Goal: Purchase product/service

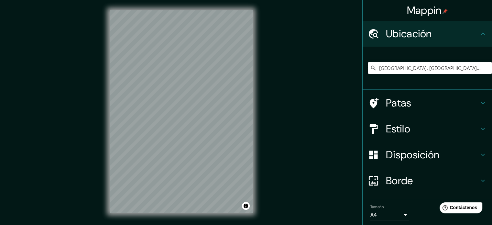
click at [397, 69] on input "[GEOGRAPHIC_DATA], [GEOGRAPHIC_DATA], [GEOGRAPHIC_DATA]" at bounding box center [429, 68] width 124 height 12
click at [396, 69] on input "[GEOGRAPHIC_DATA], [GEOGRAPHIC_DATA], [GEOGRAPHIC_DATA]" at bounding box center [429, 68] width 124 height 12
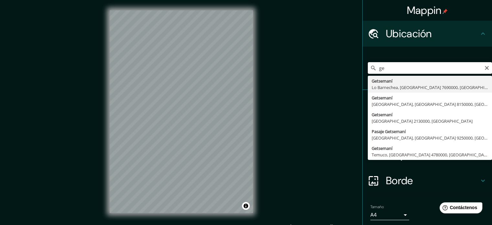
type input "g"
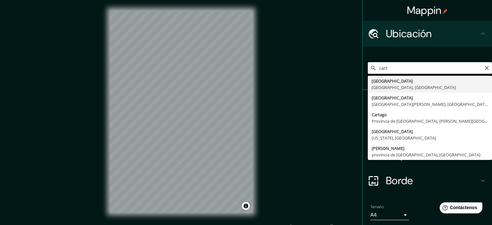
type input "[GEOGRAPHIC_DATA], [GEOGRAPHIC_DATA], [GEOGRAPHIC_DATA]"
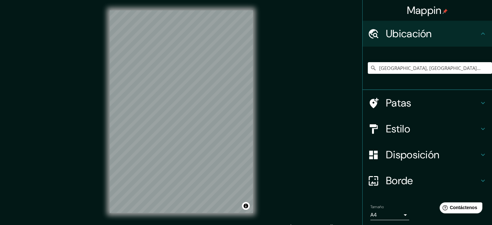
click at [441, 130] on h4 "Estilo" at bounding box center [432, 128] width 93 height 13
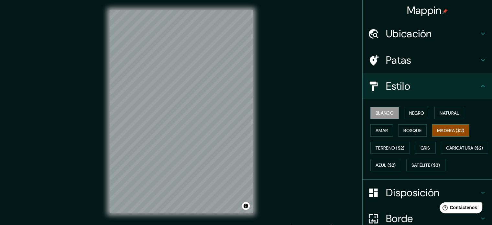
click at [457, 129] on font "Madera ($2)" at bounding box center [450, 130] width 27 height 6
click at [388, 111] on font "Blanco" at bounding box center [384, 113] width 18 height 6
click at [409, 111] on font "Negro" at bounding box center [416, 113] width 15 height 6
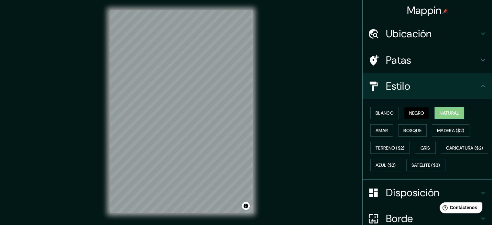
click at [443, 112] on font "Natural" at bounding box center [448, 113] width 19 height 6
click at [440, 154] on button "Caricatura ($2)" at bounding box center [464, 148] width 48 height 12
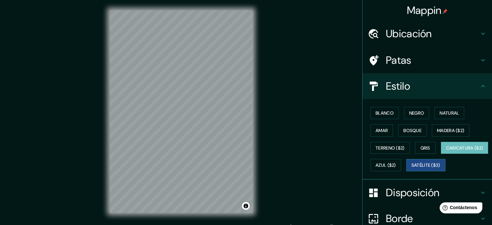
click at [411, 168] on font "Satélite ($3)" at bounding box center [425, 165] width 29 height 6
click at [396, 164] on font "Azul ($2)" at bounding box center [385, 165] width 20 height 6
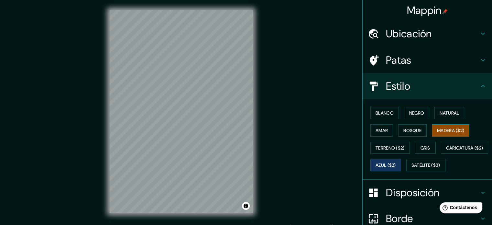
click at [437, 129] on font "Madera ($2)" at bounding box center [450, 130] width 27 height 6
